Goal: Download file/media

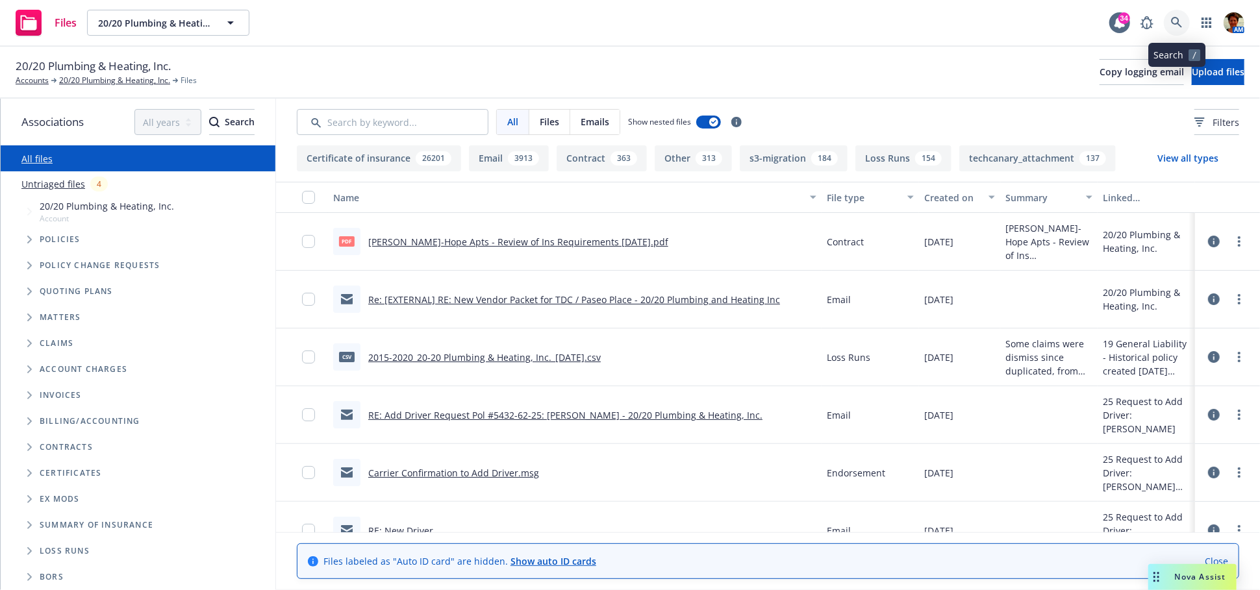
click at [1180, 21] on icon at bounding box center [1177, 23] width 12 height 12
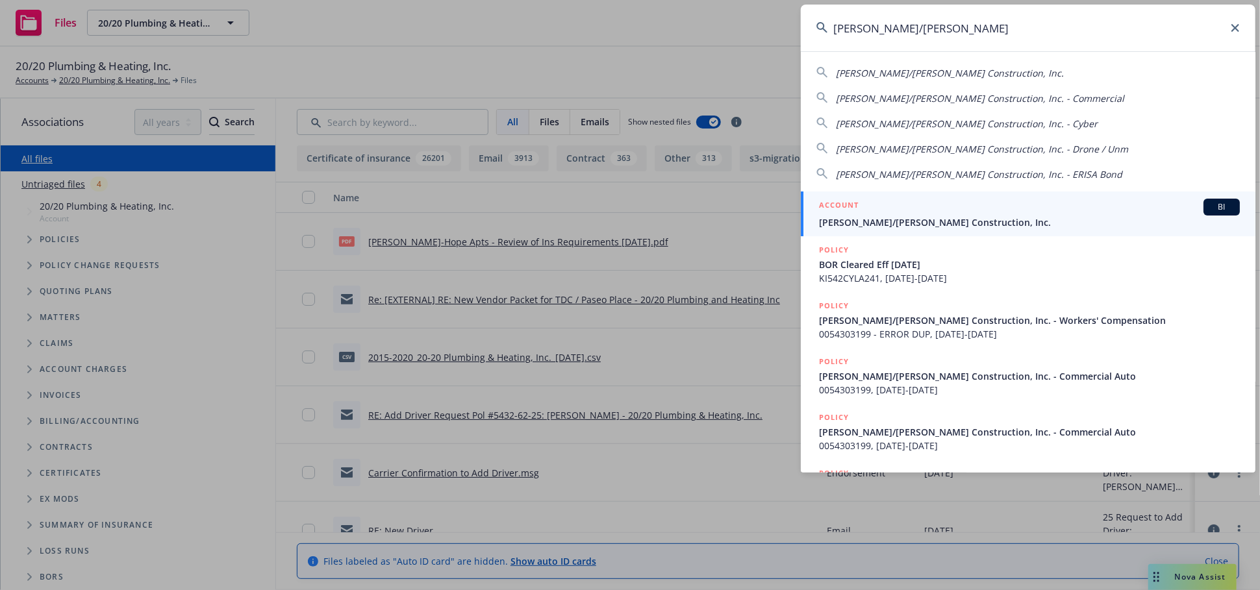
type input "elliott/drinkward"
click at [915, 205] on div "ACCOUNT BI" at bounding box center [1029, 207] width 421 height 17
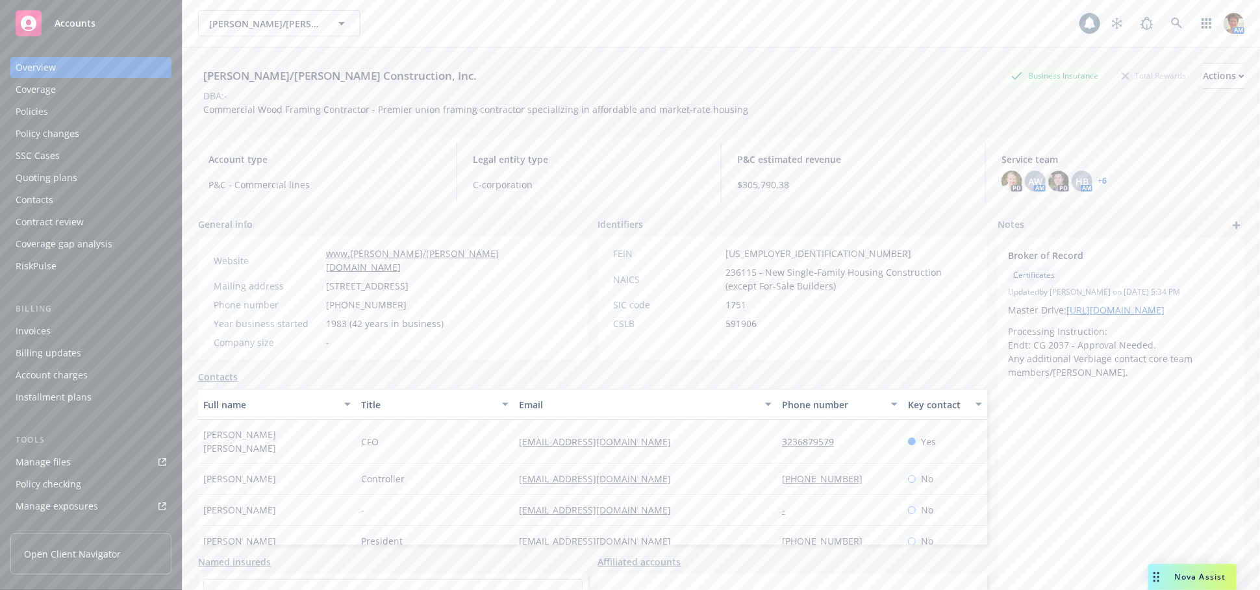
click at [38, 115] on div "Policies" at bounding box center [32, 111] width 32 height 21
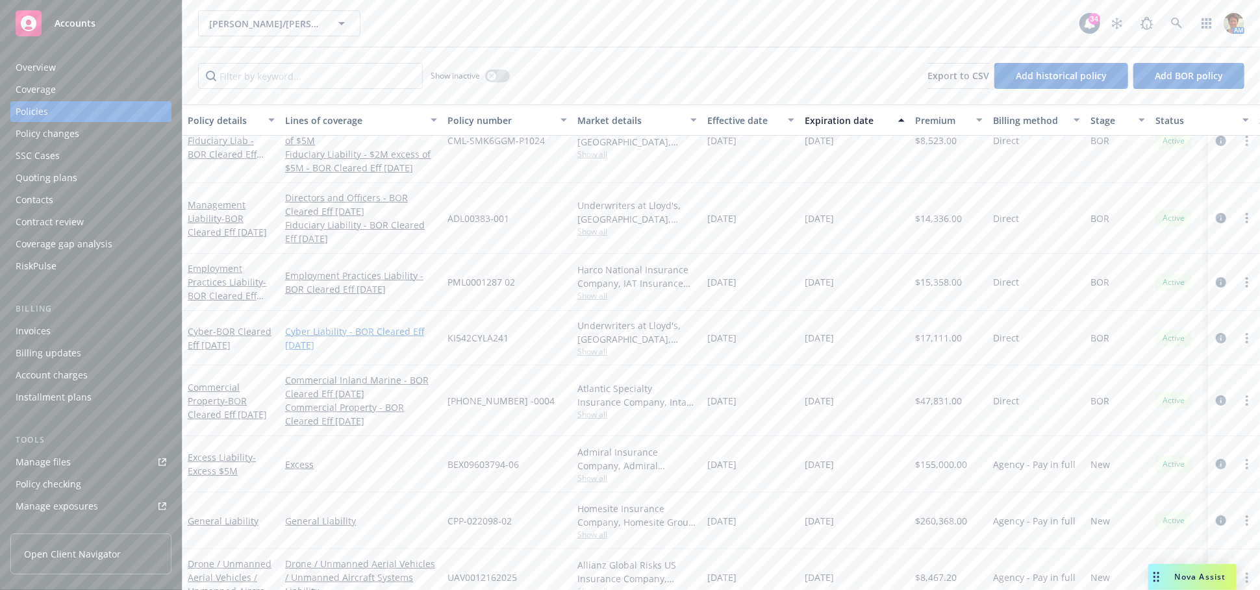
scroll to position [16, 0]
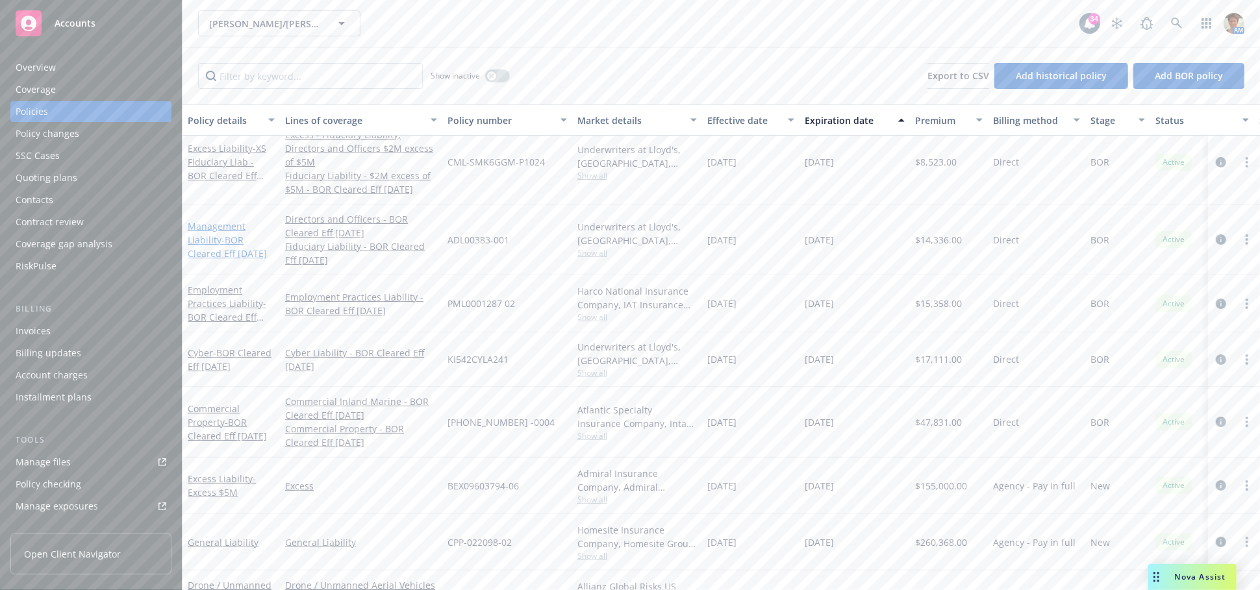
click at [203, 224] on link "Management Liability - BOR Cleared Eff [DATE]" at bounding box center [227, 240] width 79 height 40
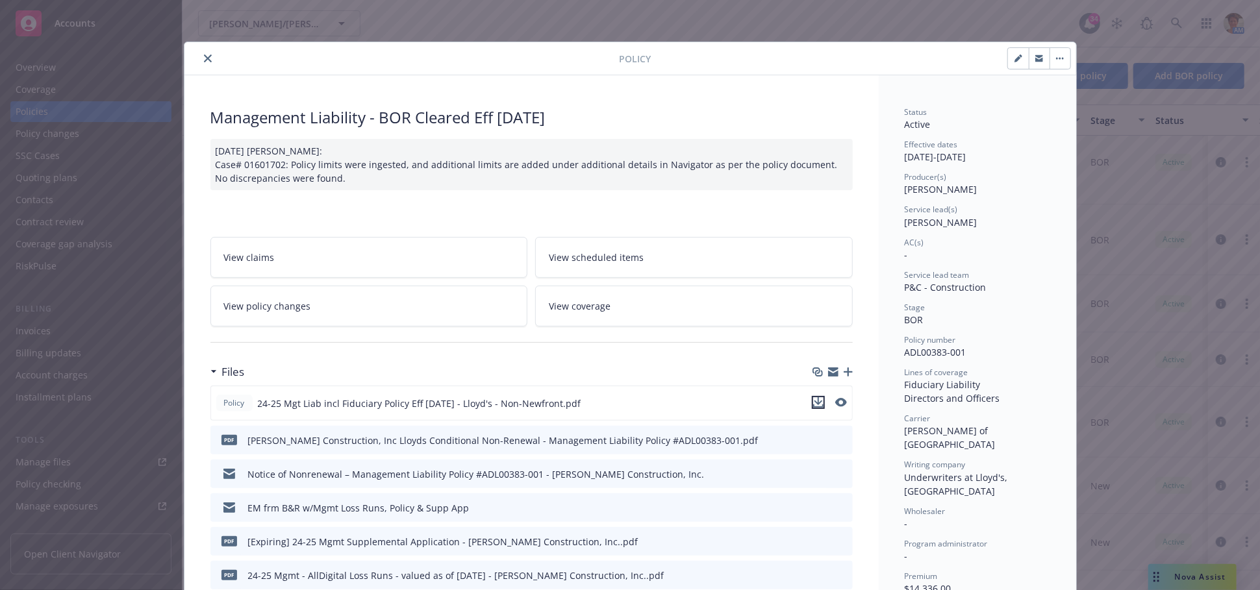
click at [813, 403] on icon "download file" at bounding box center [818, 403] width 10 height 10
click at [200, 53] on button "close" at bounding box center [208, 59] width 16 height 16
